Goal: Task Accomplishment & Management: Manage account settings

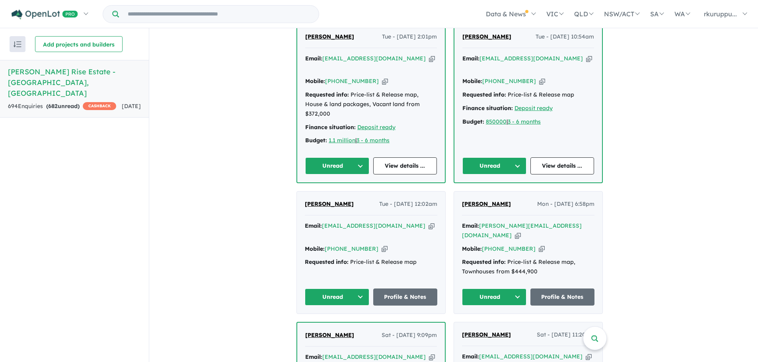
scroll to position [370, 0]
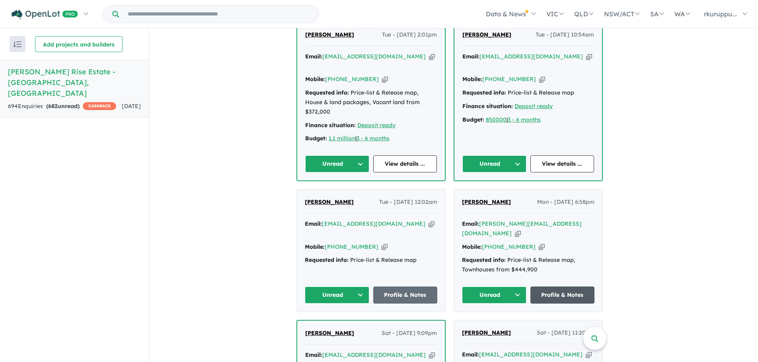
click at [570, 287] on link "Profile & Notes" at bounding box center [562, 295] width 64 height 17
click at [408, 287] on link "Profile & Notes" at bounding box center [405, 295] width 64 height 17
click at [576, 156] on link "View details ..." at bounding box center [562, 164] width 64 height 17
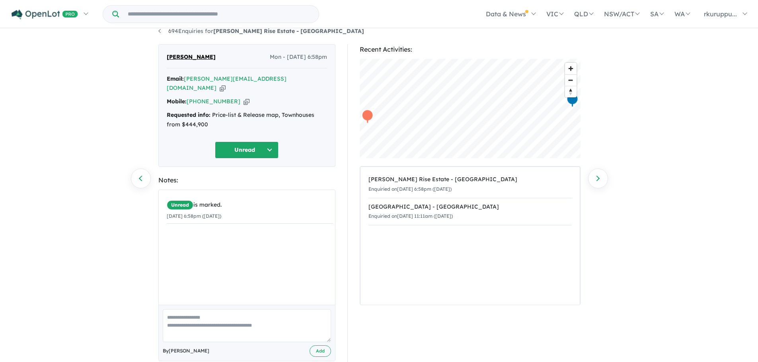
scroll to position [16, 0]
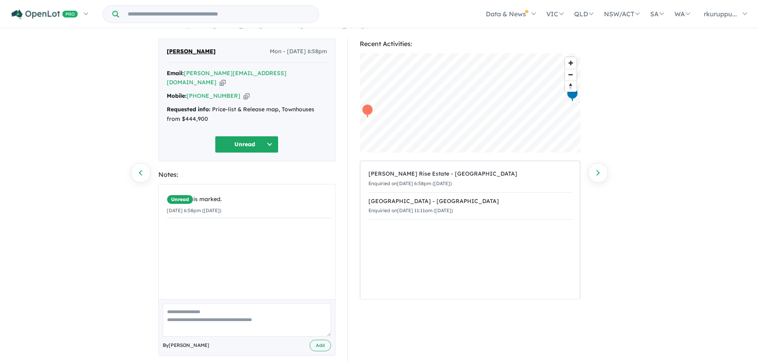
click at [263, 137] on button "Unread" at bounding box center [247, 144] width 64 height 17
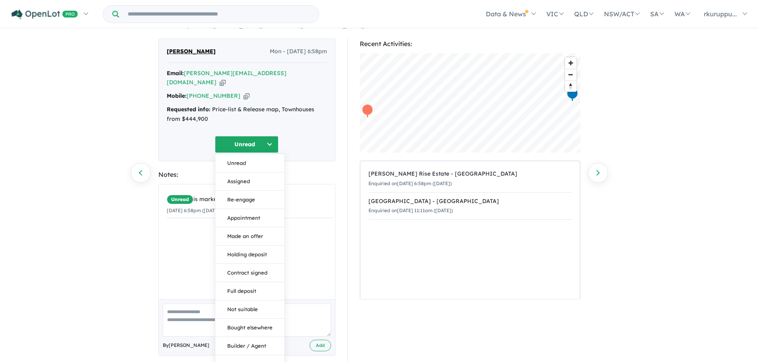
click at [305, 136] on div "Unread Unread Assigned Re-engage Appointment Made an offer Holding deposit Cont…" at bounding box center [247, 144] width 160 height 17
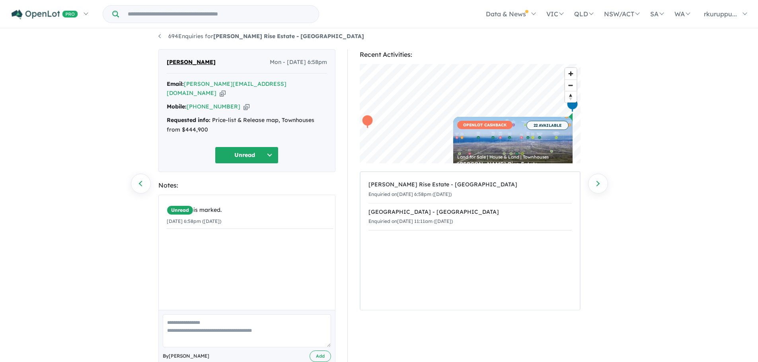
scroll to position [0, 0]
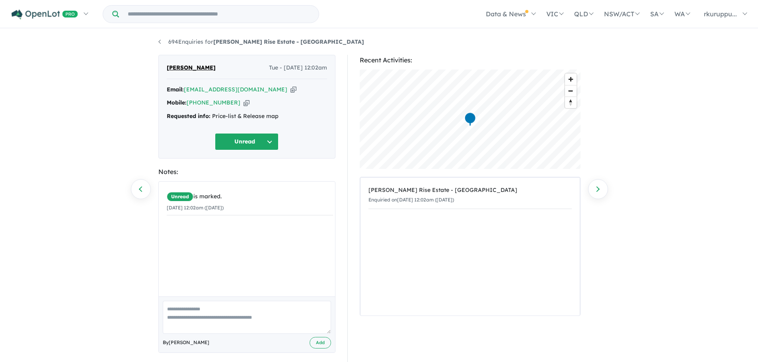
click at [274, 143] on button "Unread" at bounding box center [247, 141] width 64 height 17
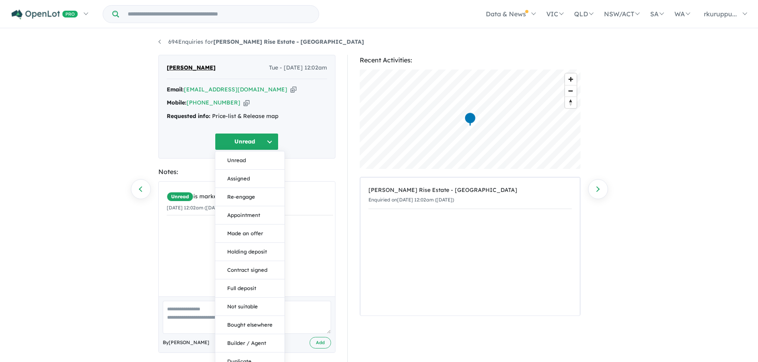
click at [297, 157] on div "David Ab Tue - 19/08/2025, 12:02am Email: astarmaverick@gmail.com Copied! Mobil…" at bounding box center [246, 107] width 177 height 104
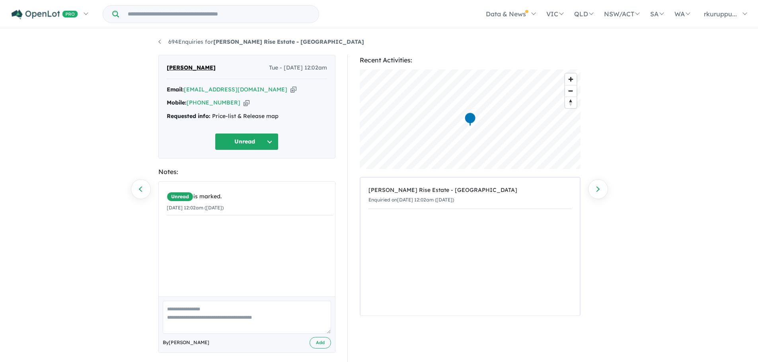
click at [230, 117] on div "Requested info: Price-list & Release map" at bounding box center [247, 117] width 160 height 10
click at [290, 91] on icon "button" at bounding box center [293, 90] width 6 height 8
click at [289, 106] on div "Mobile: +61 434 720 877 Copied!" at bounding box center [247, 103] width 160 height 10
click at [158, 42] on li "694 Enquiries for Wollert Rise Estate - Wollert" at bounding box center [261, 42] width 206 height 10
